Goal: Information Seeking & Learning: Learn about a topic

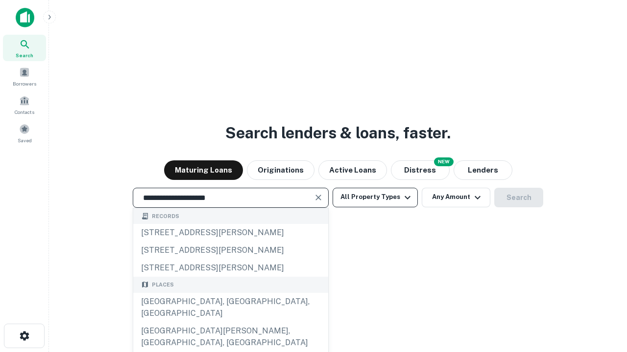
click at [230, 323] on div "[GEOGRAPHIC_DATA], [GEOGRAPHIC_DATA], [GEOGRAPHIC_DATA]" at bounding box center [230, 307] width 195 height 29
click at [375, 197] on button "All Property Types" at bounding box center [374, 198] width 85 height 20
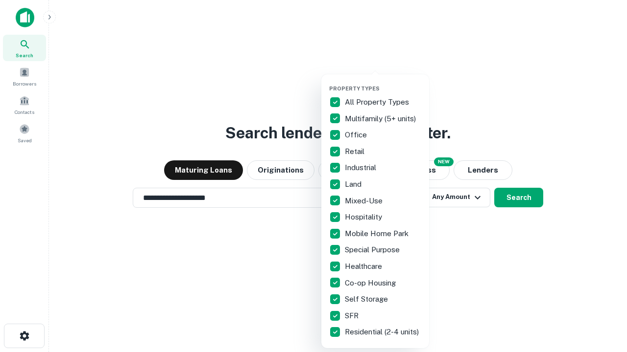
type input "**********"
click at [383, 82] on button "button" at bounding box center [383, 82] width 108 height 0
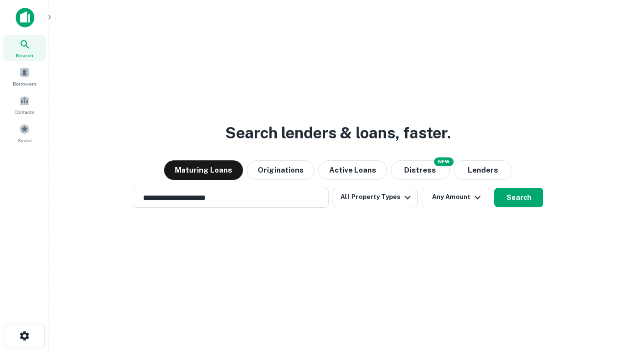
scroll to position [6, 118]
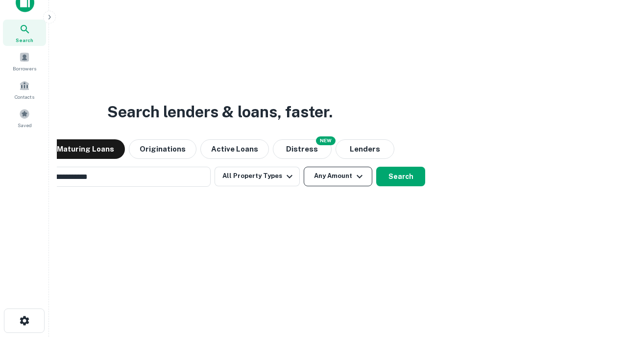
click at [304, 167] on button "Any Amount" at bounding box center [338, 177] width 69 height 20
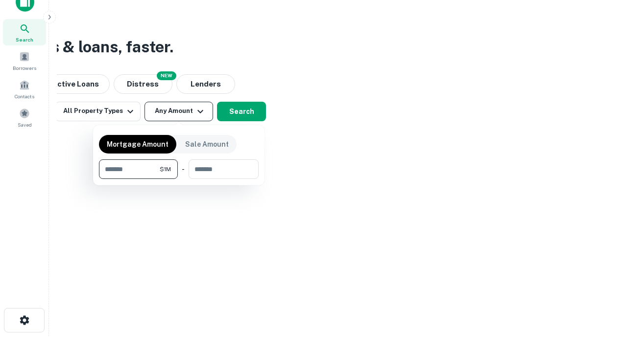
type input "*******"
click at [179, 179] on button "button" at bounding box center [179, 179] width 160 height 0
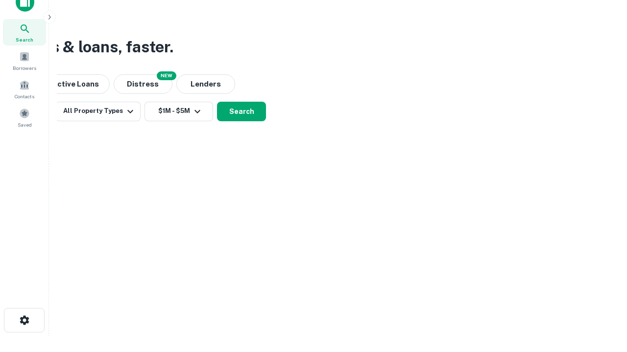
scroll to position [6, 181]
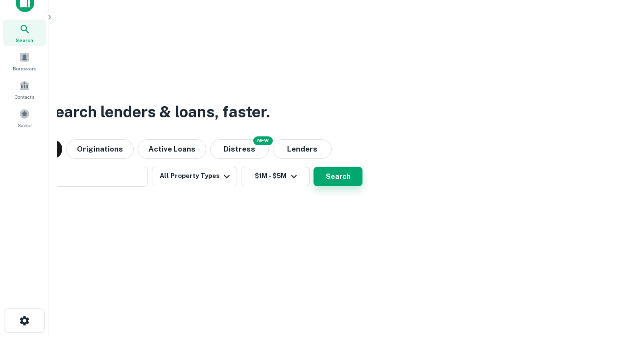
click at [313, 167] on button "Search" at bounding box center [337, 177] width 49 height 20
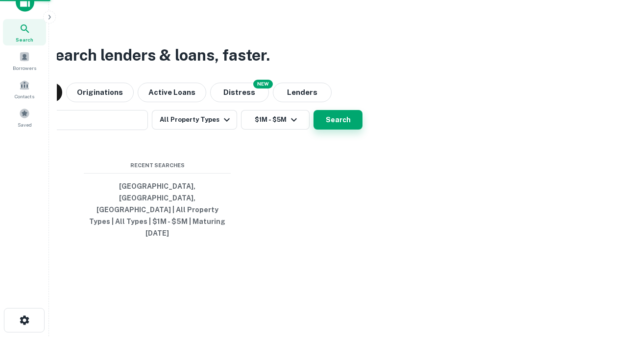
scroll to position [26, 277]
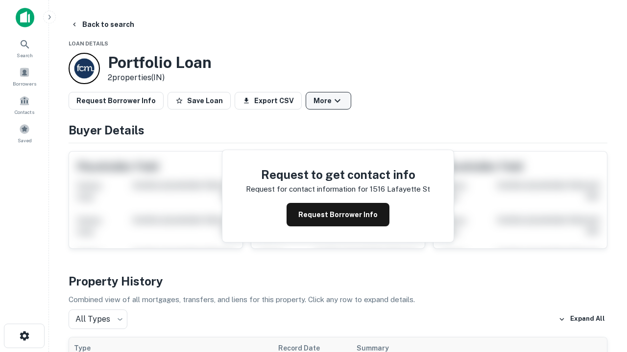
click at [328, 101] on button "More" at bounding box center [328, 101] width 46 height 18
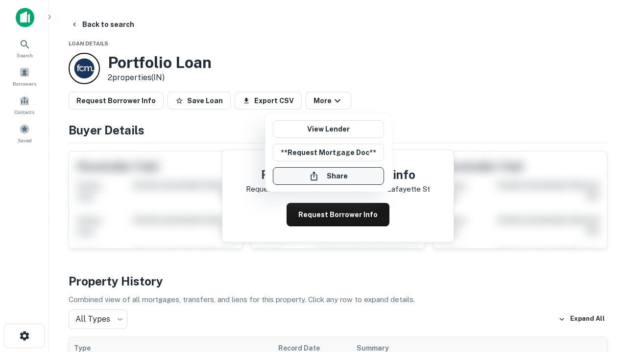
click at [328, 176] on button "Share" at bounding box center [328, 176] width 111 height 18
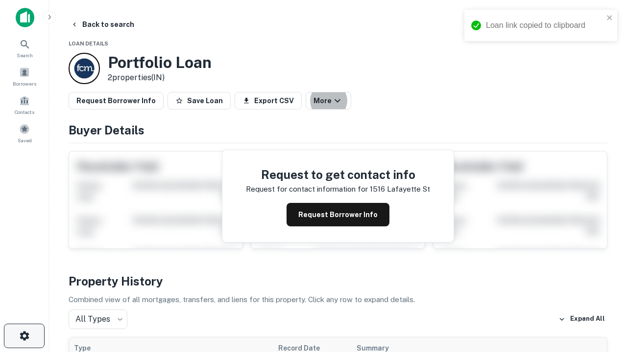
click at [24, 336] on icon "button" at bounding box center [25, 336] width 12 height 12
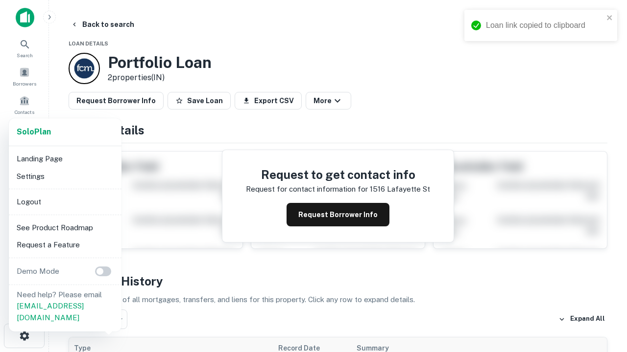
click at [65, 202] on li "Logout" at bounding box center [65, 202] width 105 height 18
